Goal: Book appointment/travel/reservation

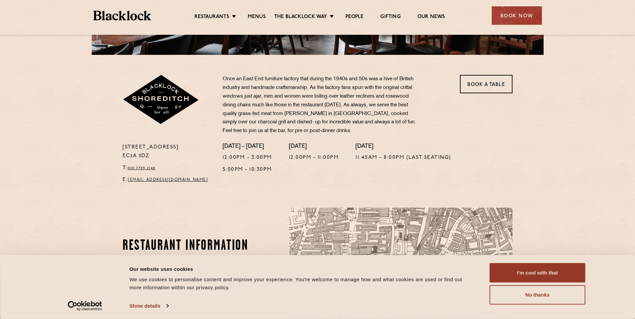
scroll to position [201, 0]
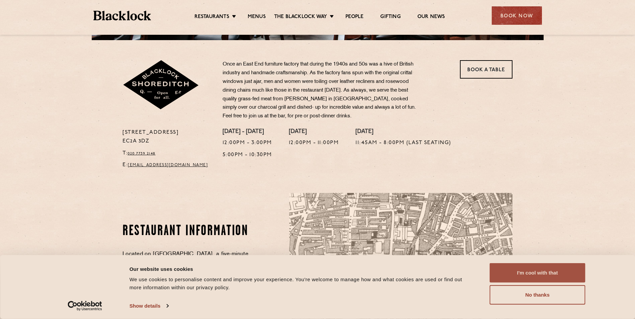
click at [546, 273] on button "I'm cool with that" at bounding box center [538, 273] width 96 height 19
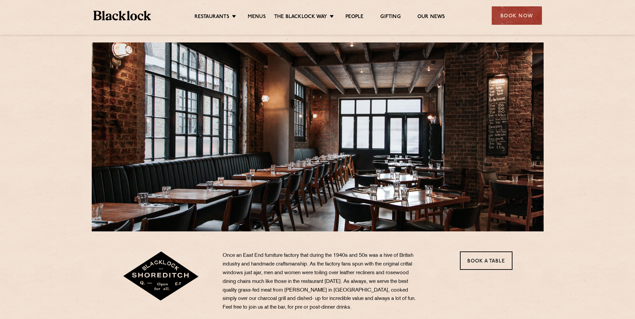
scroll to position [0, 0]
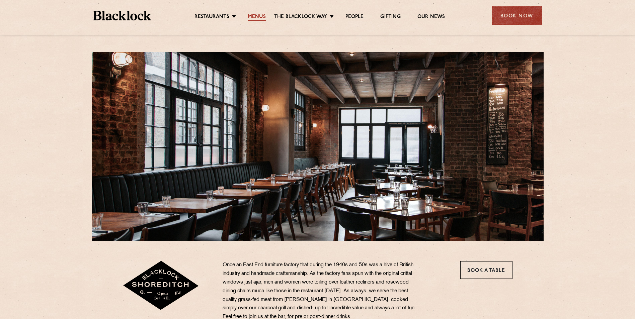
click at [262, 14] on link "Menus" at bounding box center [257, 17] width 18 height 7
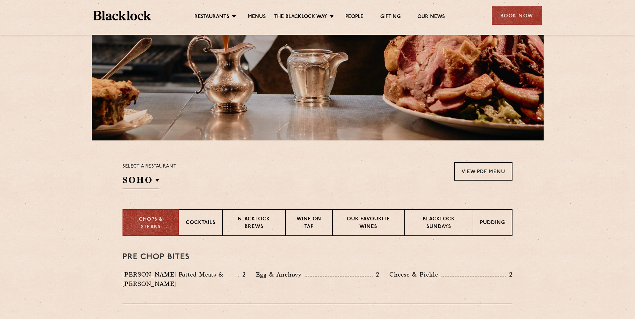
scroll to position [201, 0]
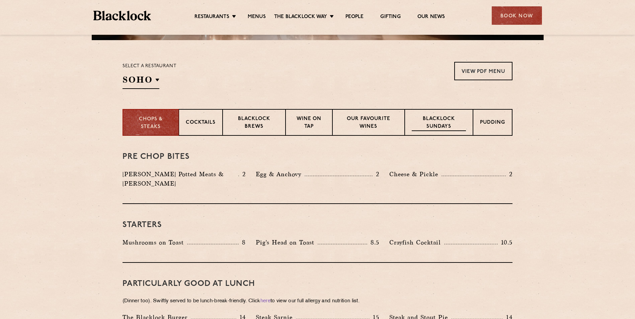
click at [450, 125] on p "Blacklock Sundays" at bounding box center [439, 124] width 54 height 16
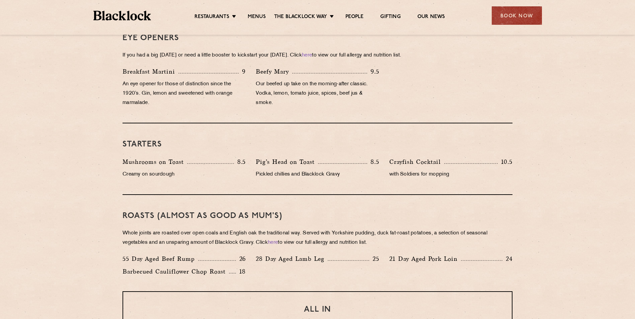
scroll to position [301, 0]
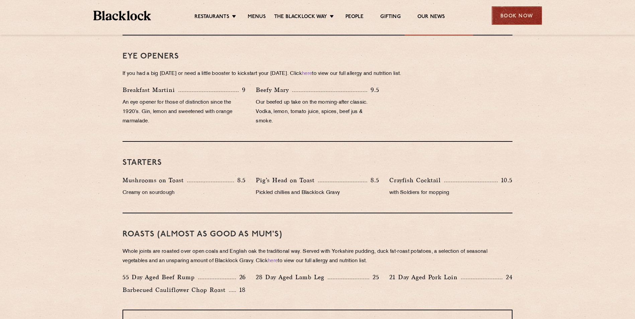
click at [514, 16] on div "Book Now" at bounding box center [517, 15] width 50 height 18
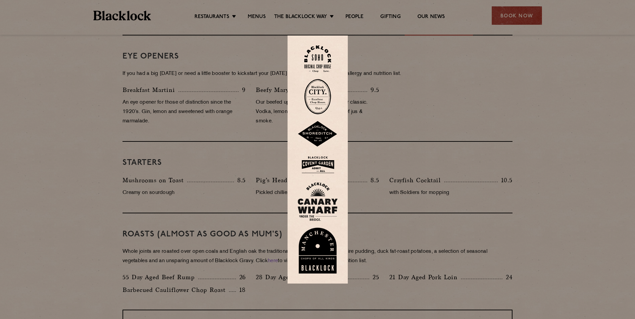
click at [322, 62] on img at bounding box center [317, 59] width 27 height 27
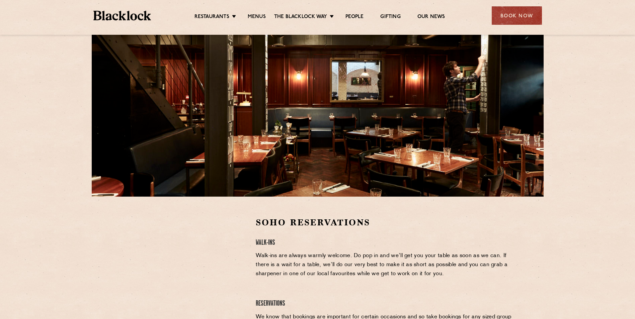
scroll to position [100, 0]
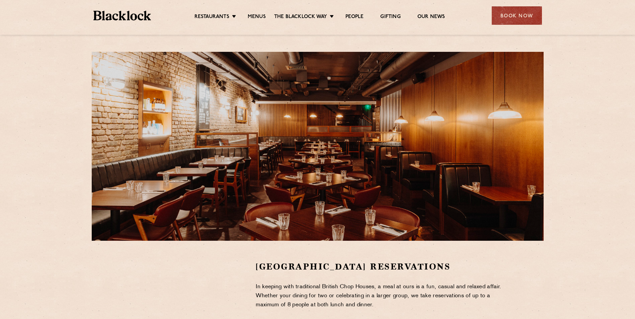
drag, startPoint x: 526, startPoint y: 16, endPoint x: 373, endPoint y: 44, distance: 155.3
click at [524, 16] on div "Book Now" at bounding box center [517, 15] width 50 height 18
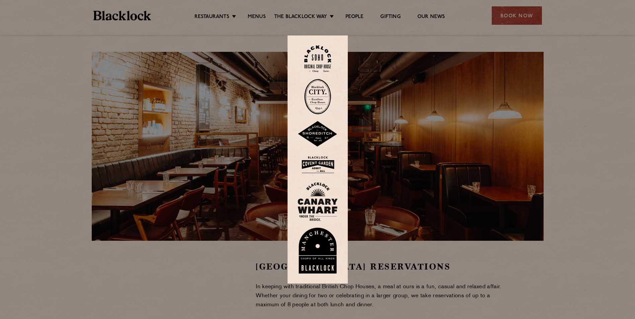
click at [327, 168] on img at bounding box center [318, 165] width 40 height 22
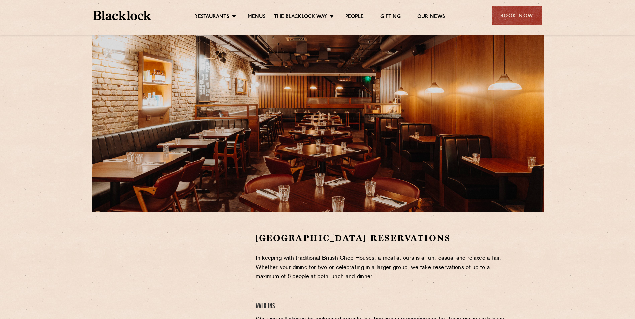
scroll to position [67, 0]
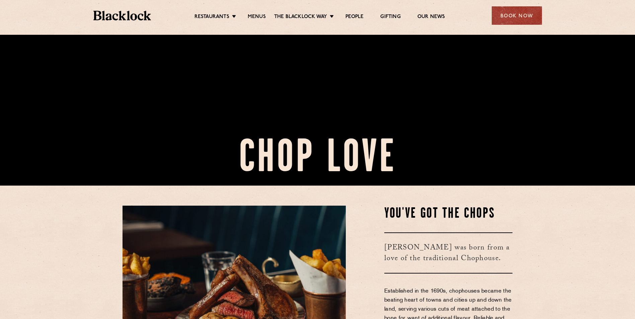
scroll to position [100, 0]
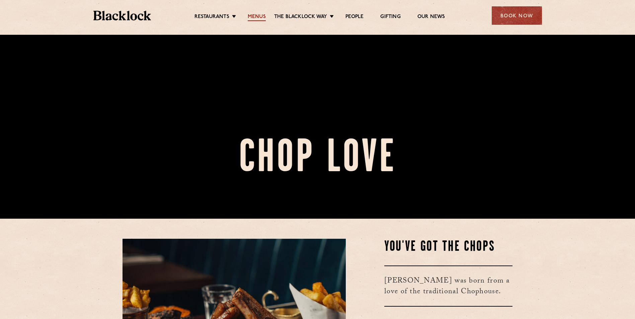
click at [258, 16] on link "Menus" at bounding box center [257, 17] width 18 height 7
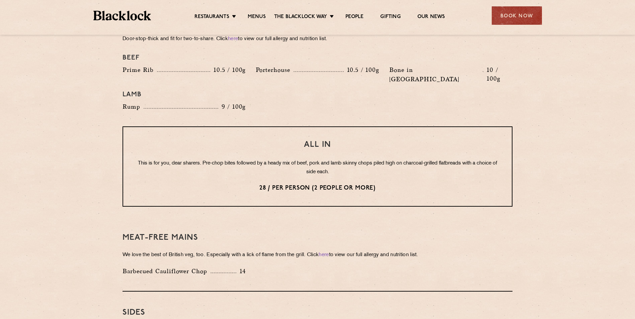
scroll to position [770, 0]
click at [542, 189] on section "Pre Chop Bites Blacklock Potted Meats & Kimchi 2 Egg & Anchovy 2 Cheese & Pickl…" at bounding box center [317, 49] width 635 height 964
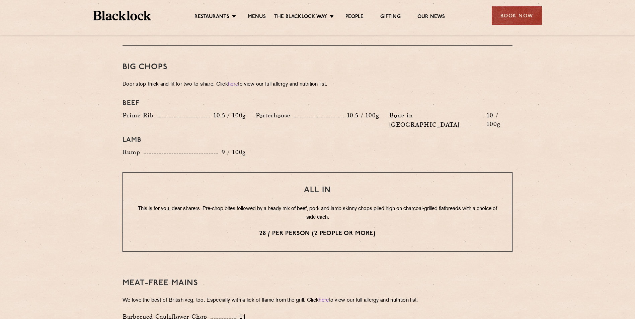
scroll to position [737, 0]
